Goal: Transaction & Acquisition: Purchase product/service

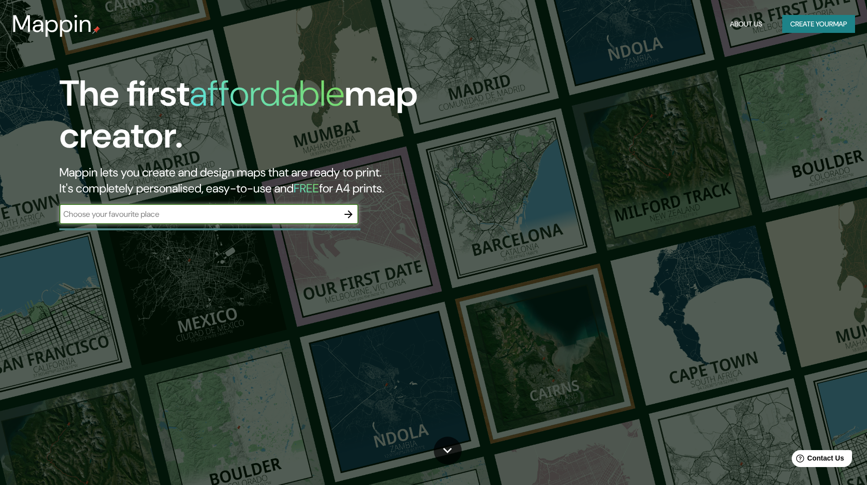
click at [144, 218] on input "text" at bounding box center [198, 213] width 279 height 11
type input "[PERSON_NAME][GEOGRAPHIC_DATA]"
click at [352, 214] on icon "button" at bounding box center [348, 214] width 8 height 8
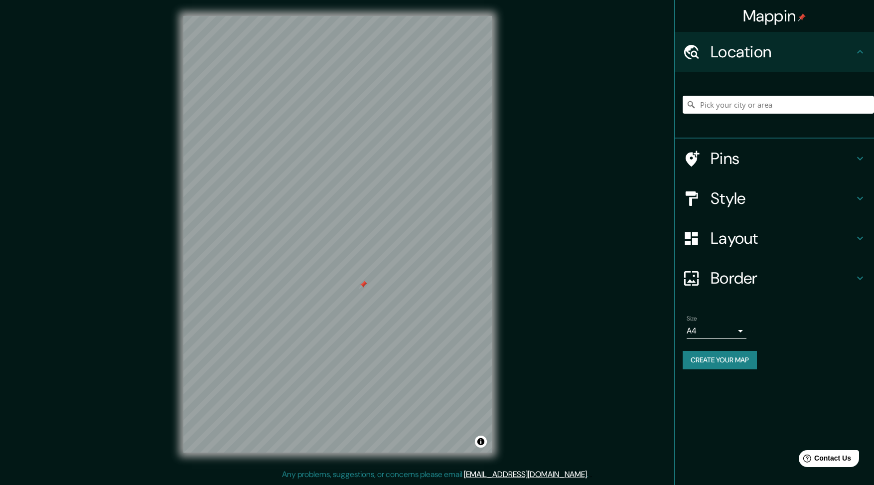
click at [714, 339] on div "Size A4 single" at bounding box center [774, 327] width 183 height 32
click at [713, 327] on body "Mappin Location Pins Style Layout Border Choose a border. Hint : you can make l…" at bounding box center [437, 242] width 874 height 485
click at [718, 329] on div at bounding box center [437, 242] width 874 height 485
click at [842, 285] on h4 "Border" at bounding box center [783, 278] width 144 height 20
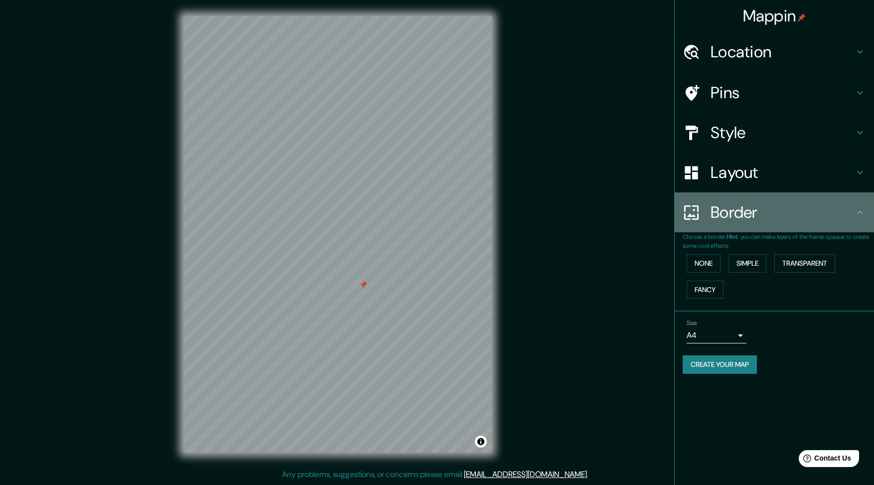
click at [817, 218] on h4 "Border" at bounding box center [783, 212] width 144 height 20
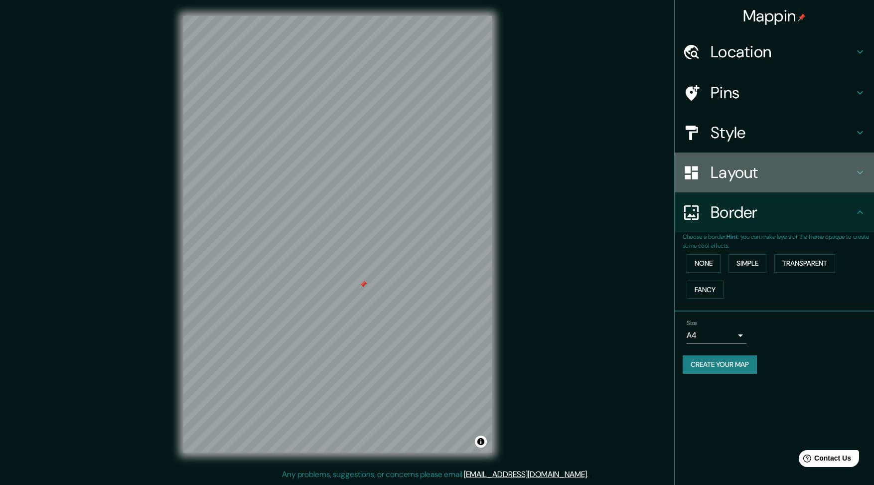
click at [785, 190] on div "Layout" at bounding box center [774, 172] width 199 height 40
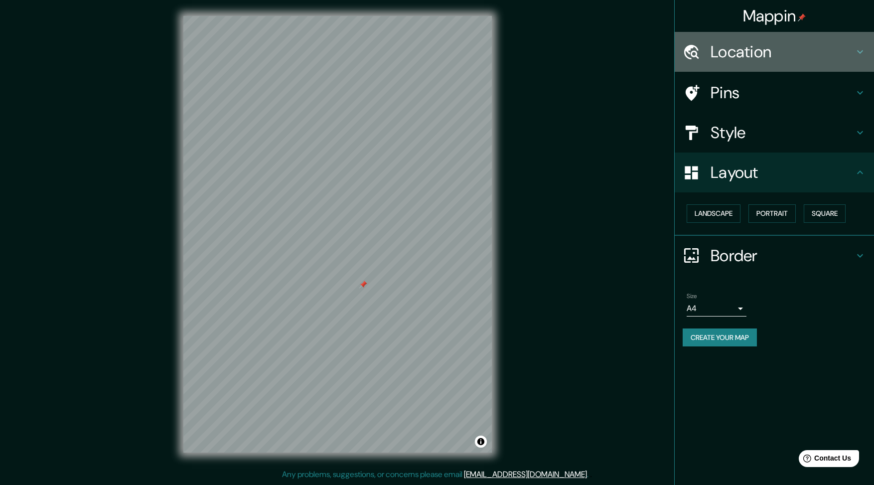
click at [799, 59] on h4 "Location" at bounding box center [783, 52] width 144 height 20
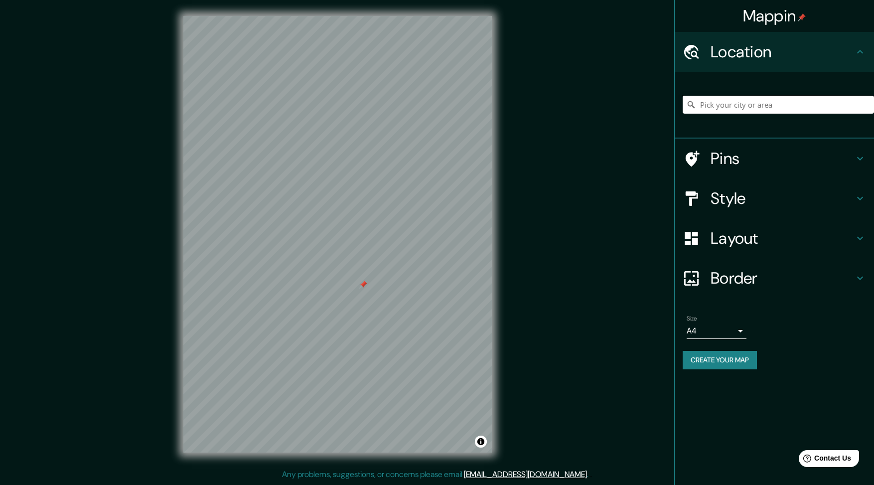
click at [754, 109] on input "Pick your city or area" at bounding box center [778, 105] width 191 height 18
drag, startPoint x: 701, startPoint y: 104, endPoint x: 882, endPoint y: 110, distance: 181.5
click at [874, 110] on html "Mappin Location [GEOGRAPHIC_DATA][PERSON_NAME][GEOGRAPHIC_DATA], [GEOGRAPHIC_DA…" at bounding box center [437, 242] width 874 height 485
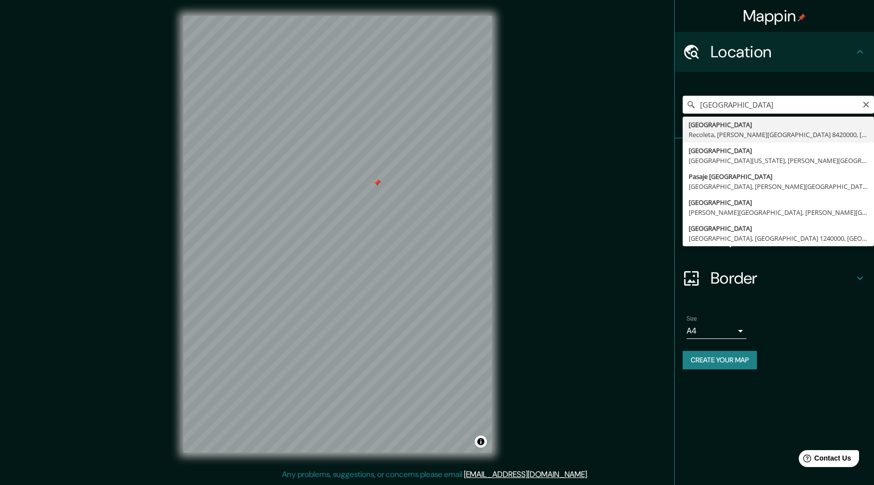
type input "[GEOGRAPHIC_DATA], [GEOGRAPHIC_DATA], [PERSON_NAME][GEOGRAPHIC_DATA] 8420000, […"
